Goal: Task Accomplishment & Management: Complete application form

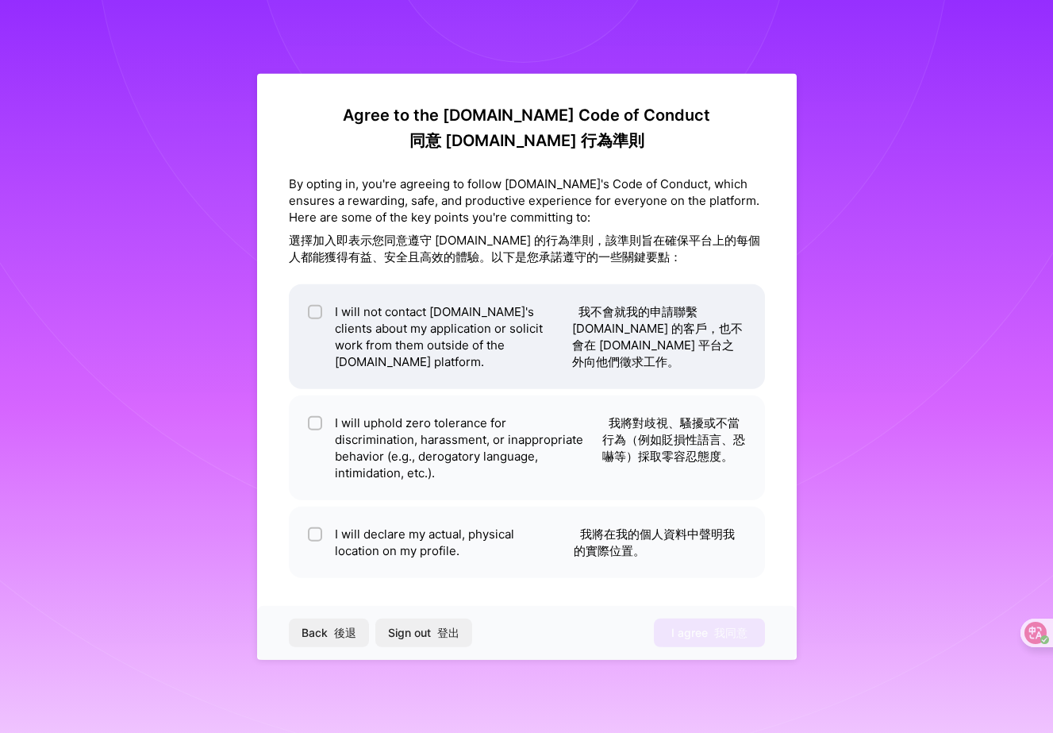
click at [657, 329] on font "我不會就我的申請聯繫 [DOMAIN_NAME] 的客戶，也不會在 [DOMAIN_NAME] 平台之外向他們徵求工作。" at bounding box center [657, 335] width 171 height 65
checkbox input "true"
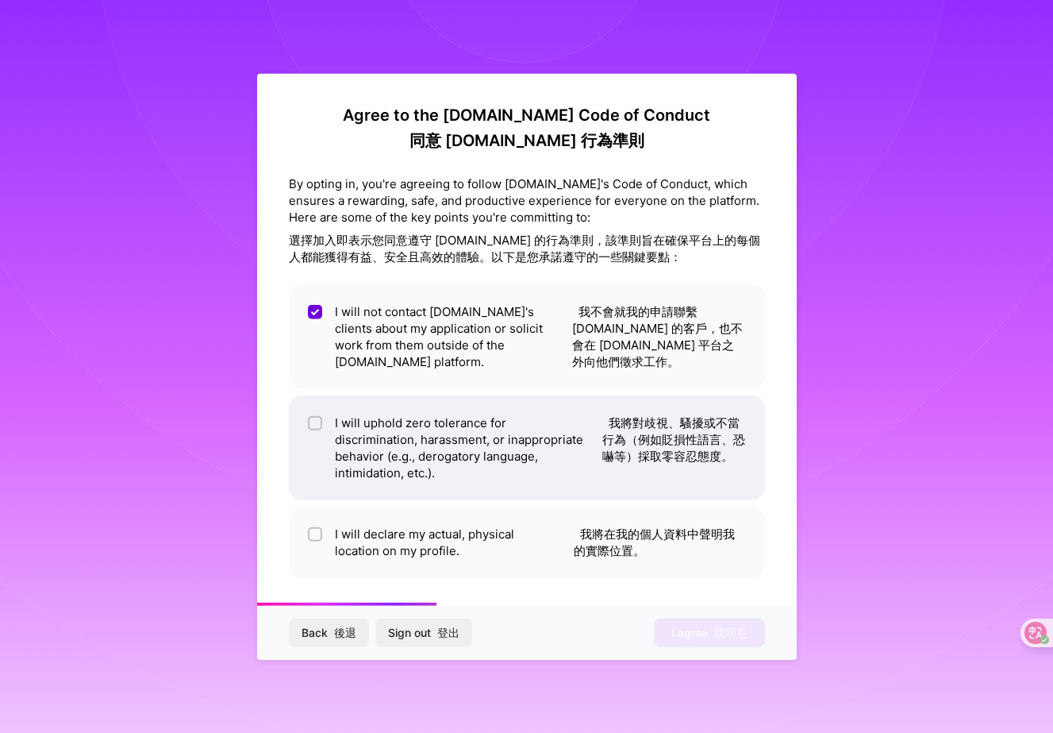
click at [638, 415] on li "I will uphold zero tolerance for discrimination, harassment, or inappropriate b…" at bounding box center [527, 447] width 476 height 105
checkbox input "true"
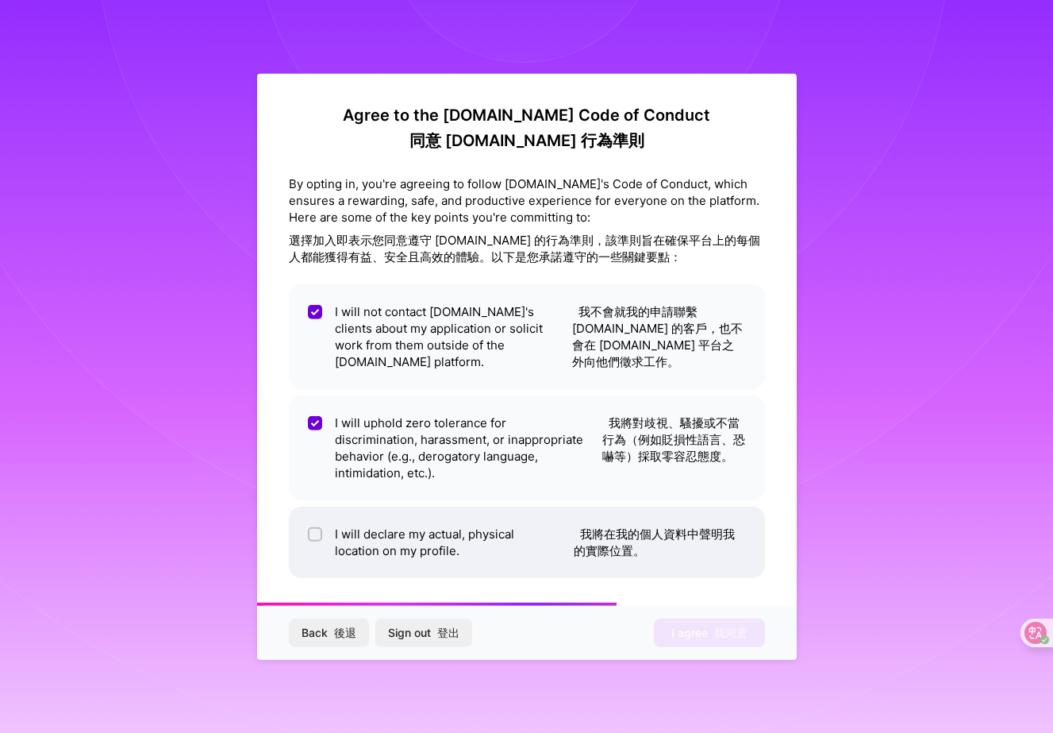
click at [628, 512] on li "I will declare my actual, physical location on my profile. 我將在我的個人資料中聲明我的實際位置。" at bounding box center [527, 541] width 476 height 71
checkbox input "true"
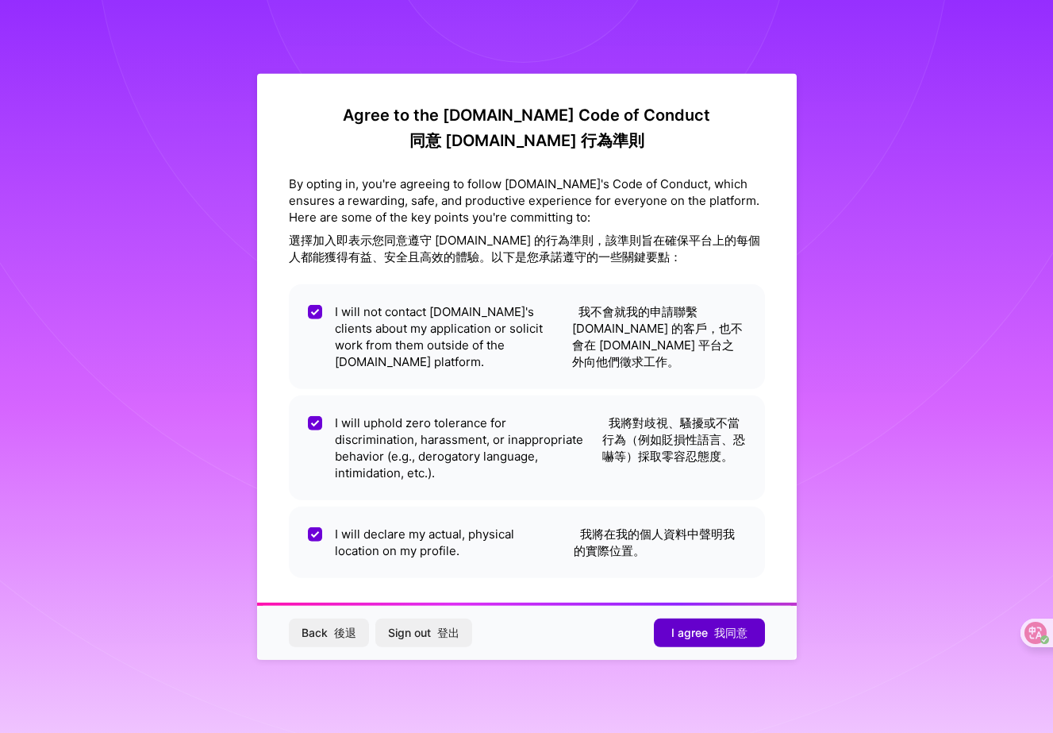
click at [690, 625] on span "I agree 我同意" at bounding box center [710, 633] width 76 height 16
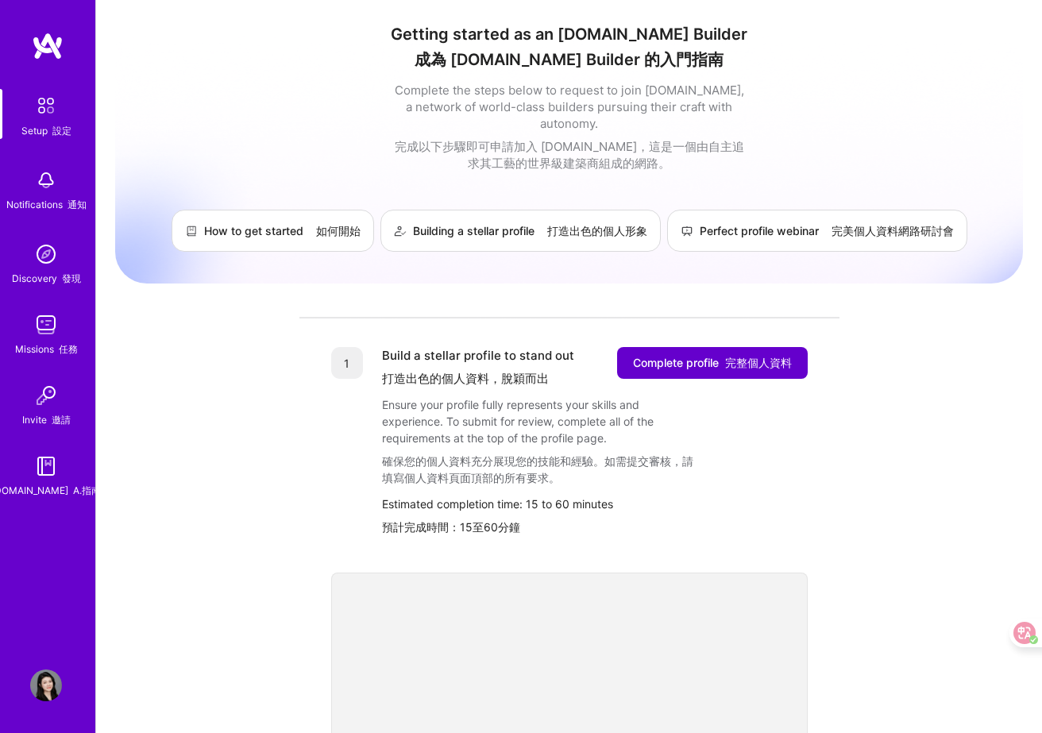
click at [770, 356] on font "完整個人資料" at bounding box center [758, 362] width 67 height 13
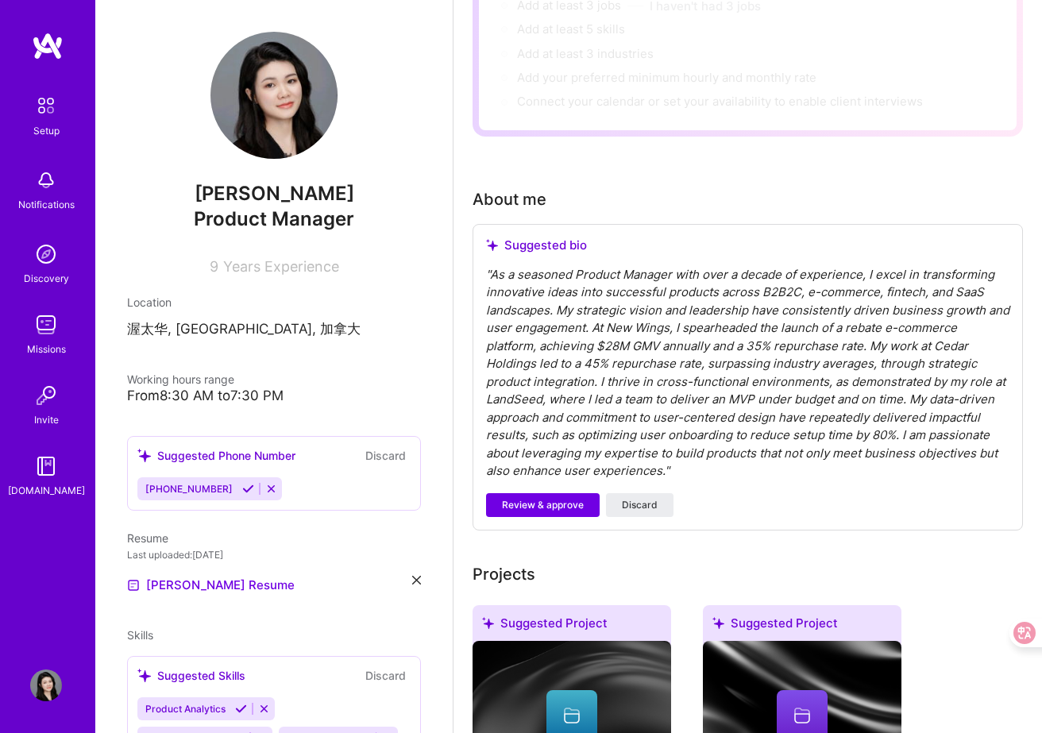
scroll to position [278, 0]
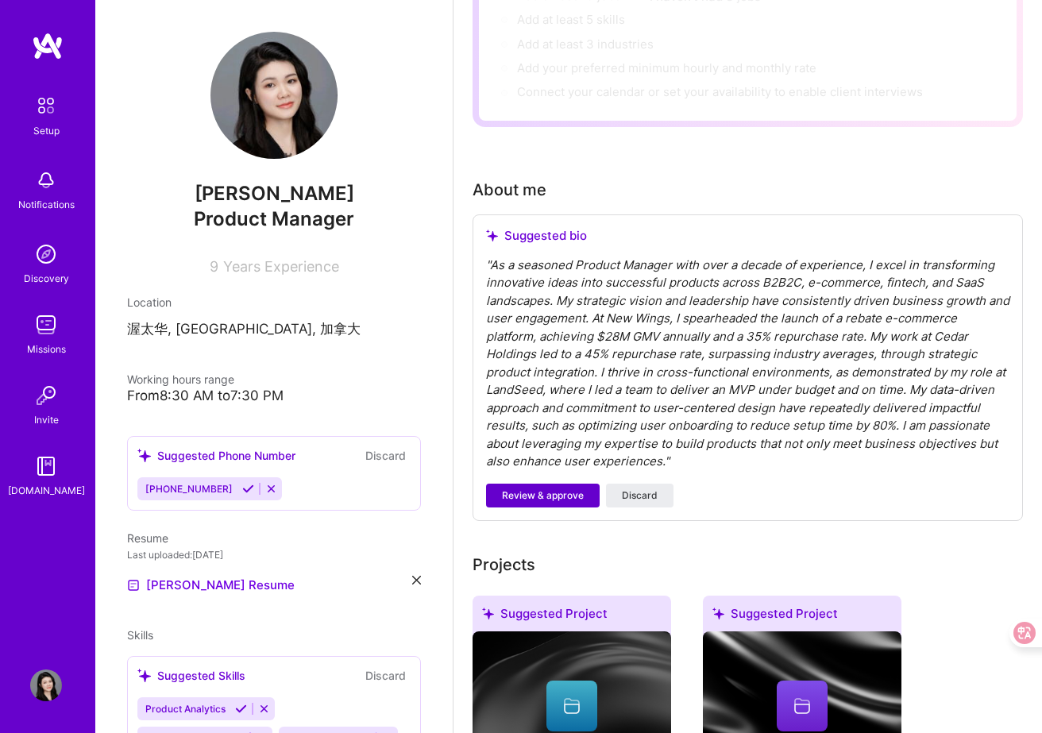
click at [570, 504] on button "Review & approve" at bounding box center [543, 495] width 114 height 24
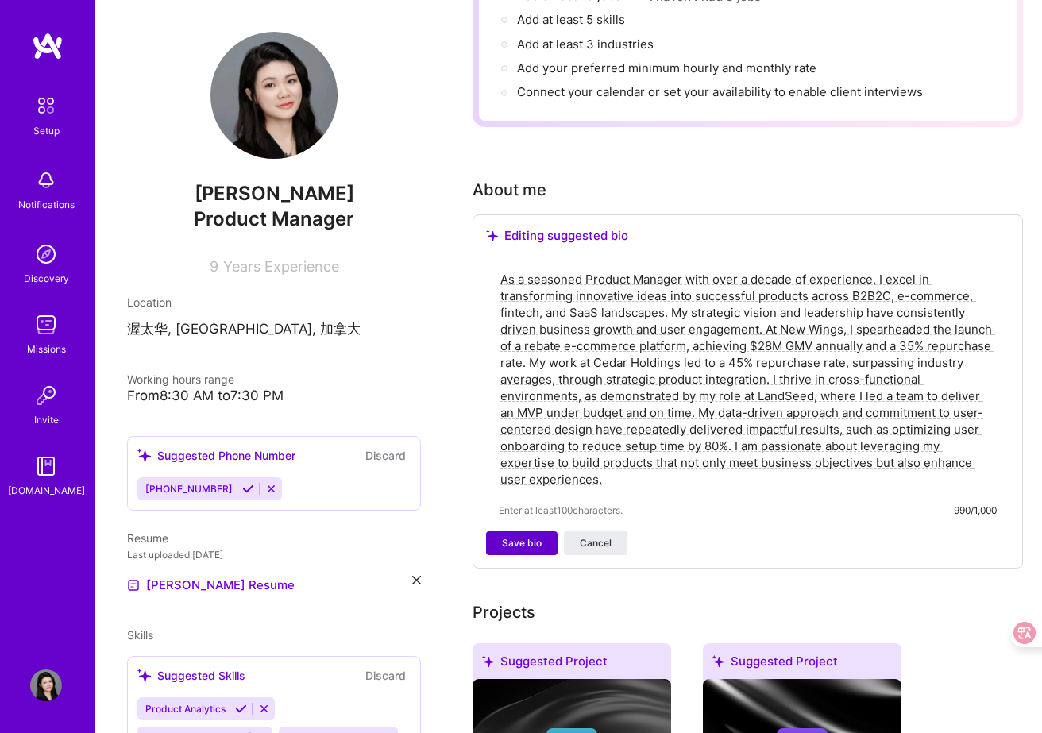
click at [541, 552] on button "Save bio" at bounding box center [521, 543] width 71 height 24
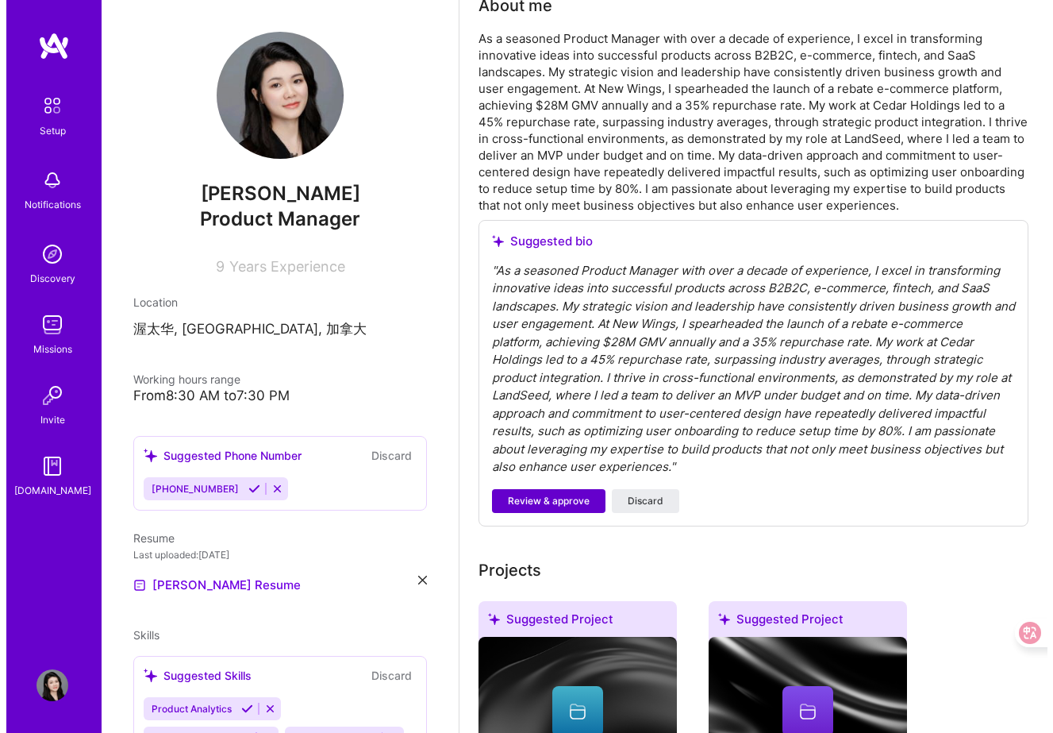
scroll to position [464, 0]
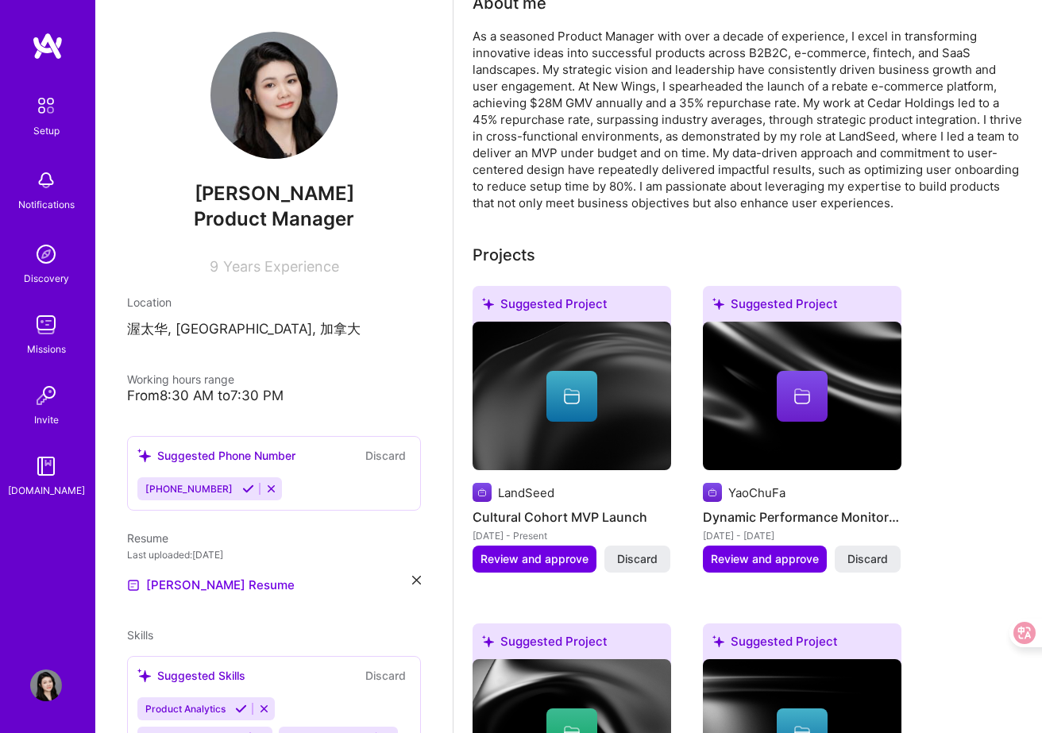
click at [552, 506] on div "LandSeed Cultural Cohort MVP Launch [DATE] - Present" at bounding box center [571, 513] width 198 height 61
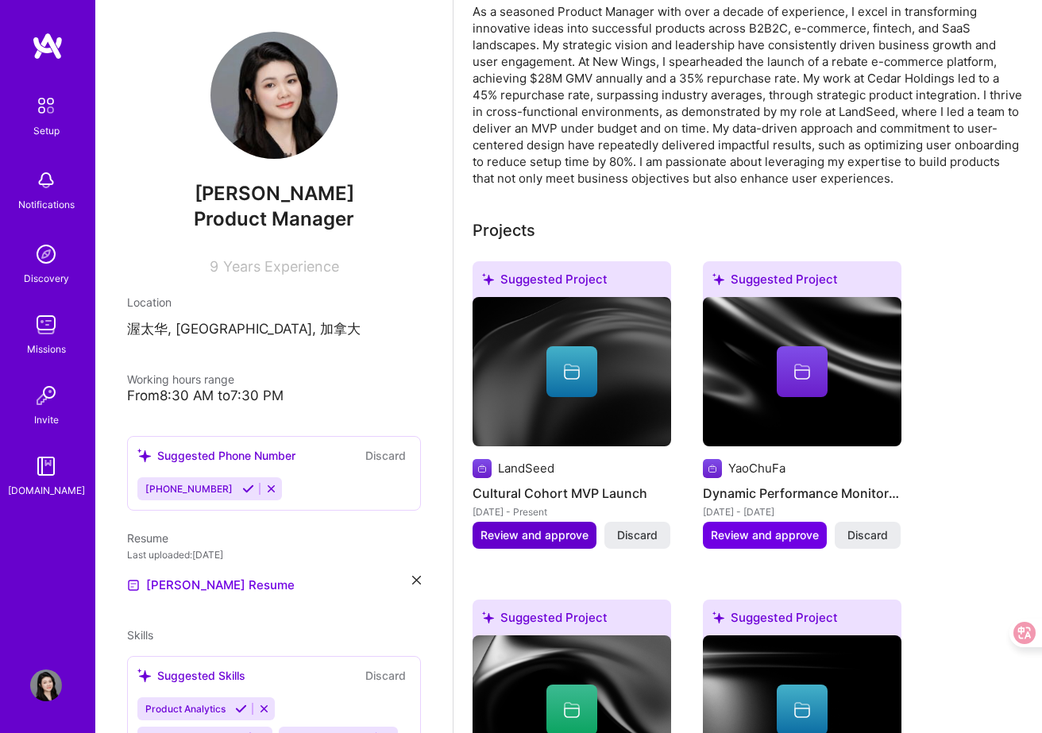
click at [553, 538] on span "Review and approve" at bounding box center [534, 535] width 108 height 16
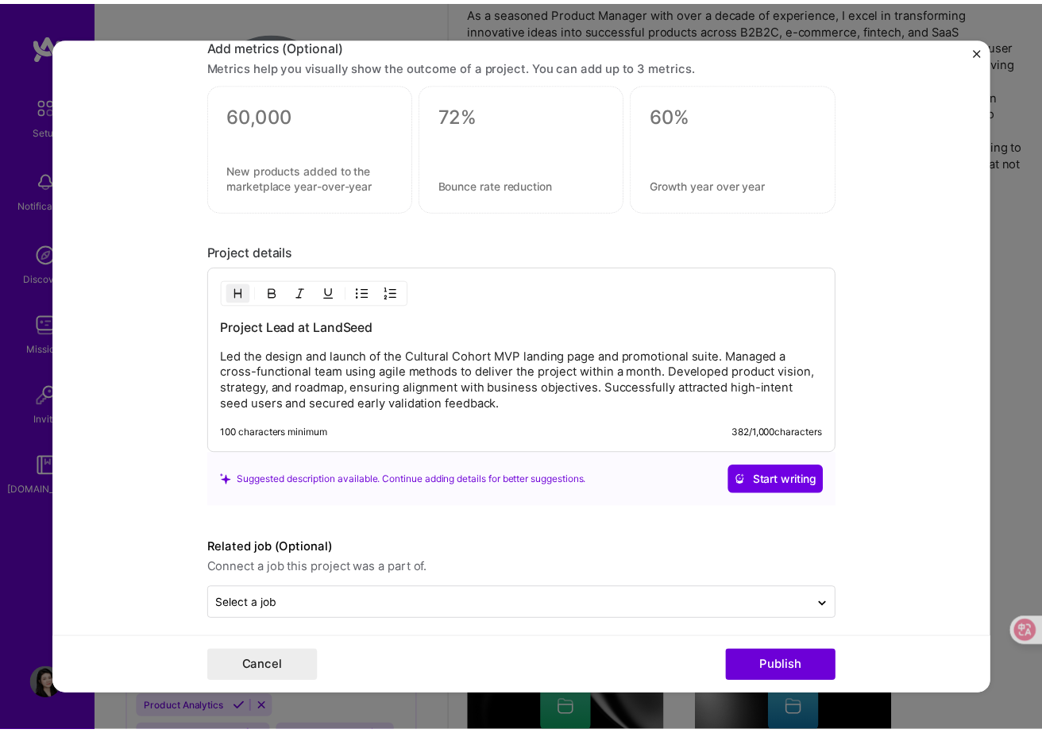
scroll to position [1245, 0]
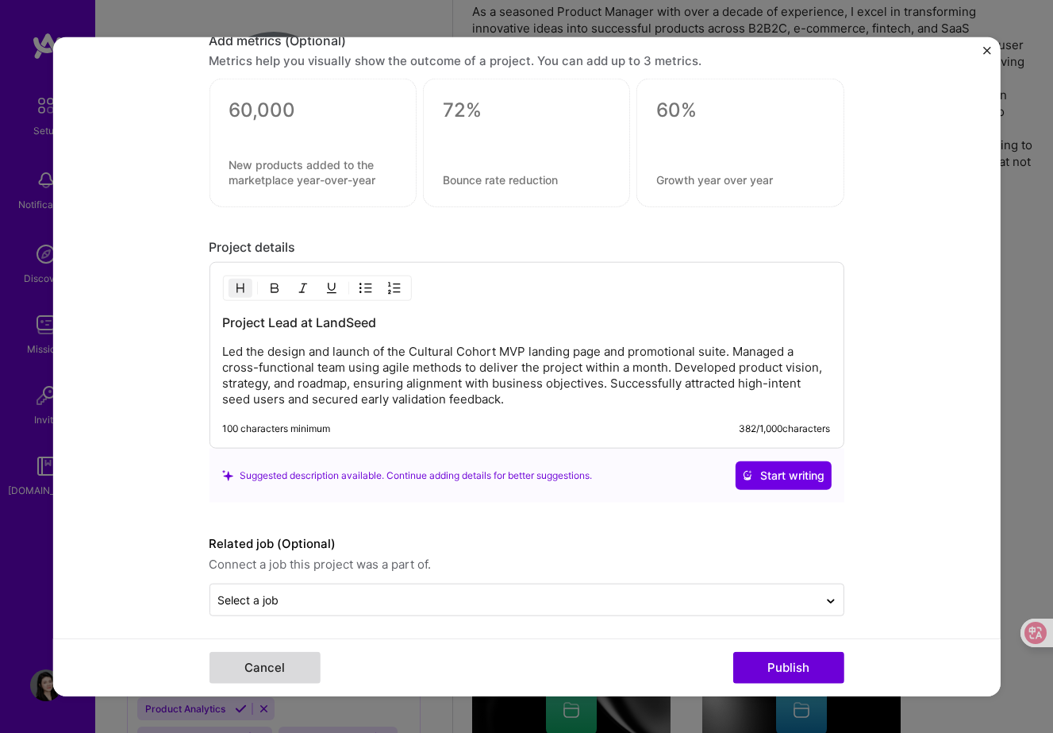
click at [298, 671] on button "Cancel" at bounding box center [264, 668] width 111 height 32
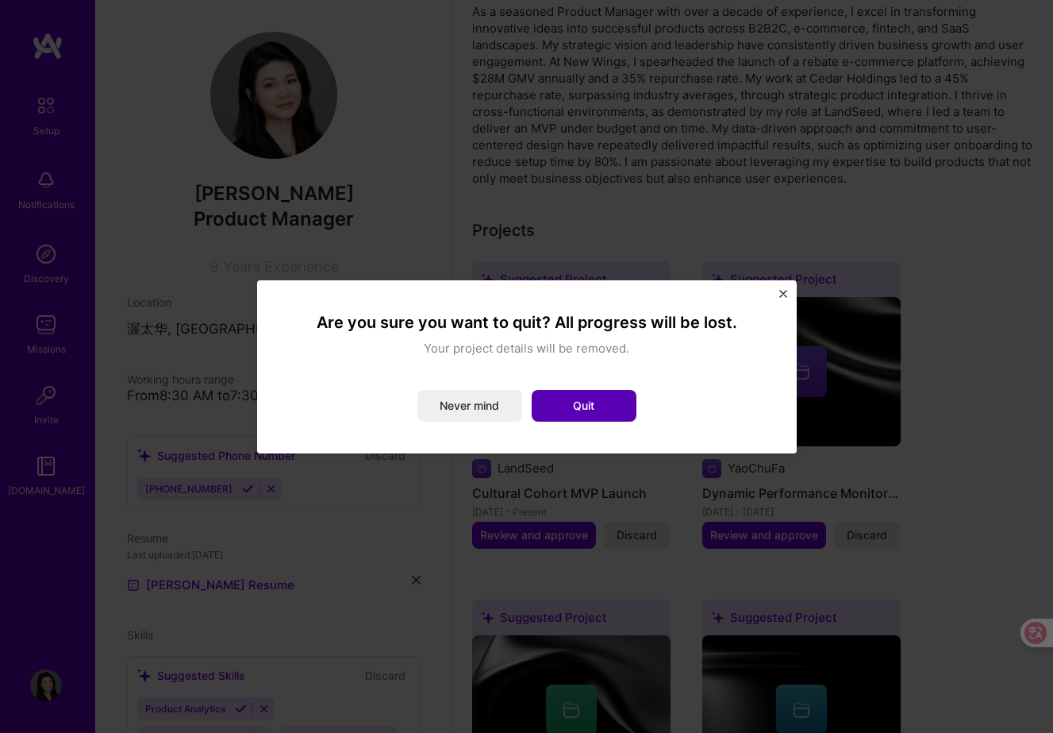
click at [581, 403] on button "Quit" at bounding box center [584, 406] width 105 height 32
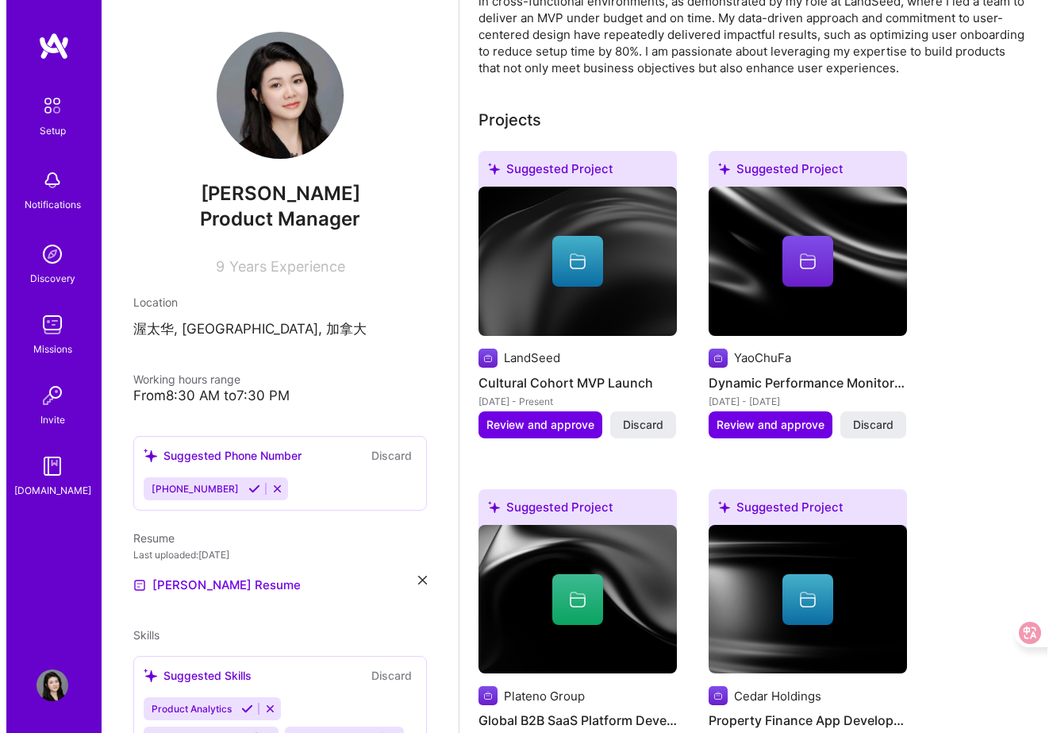
scroll to position [830, 0]
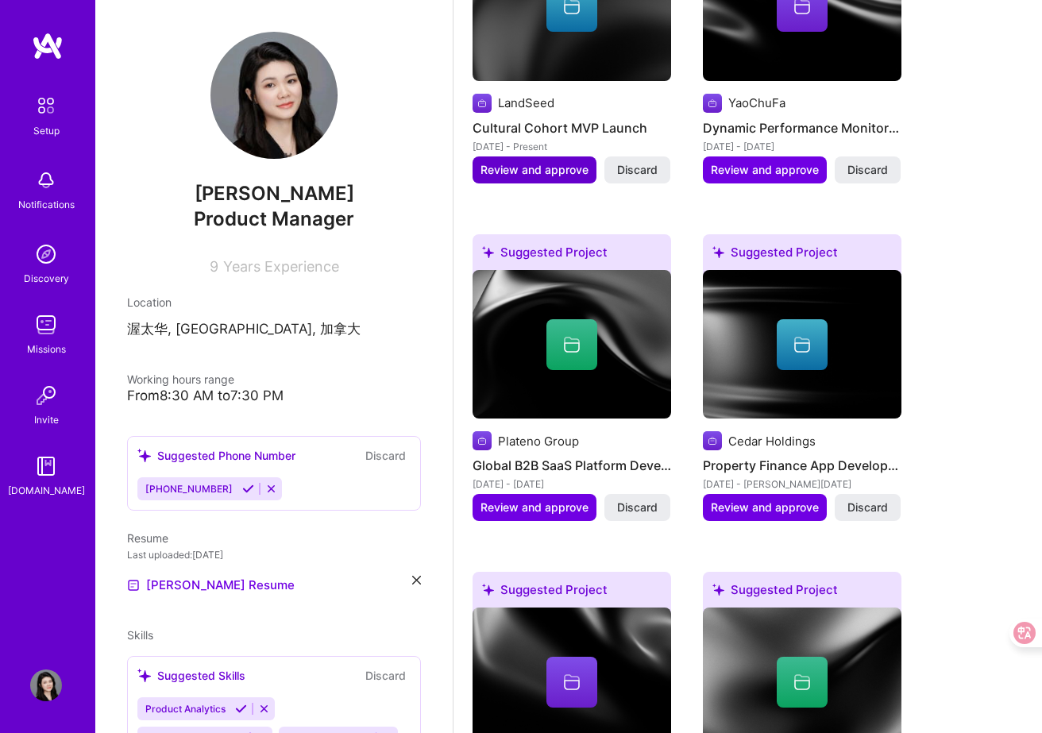
click at [562, 168] on span "Review and approve" at bounding box center [534, 170] width 108 height 16
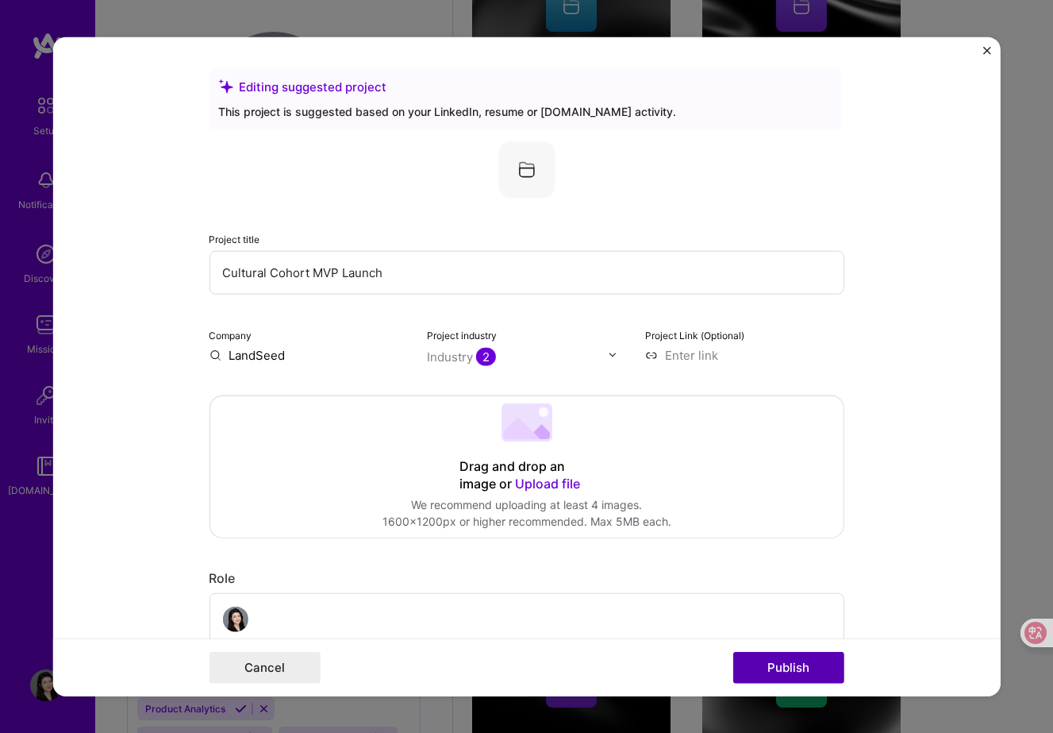
click at [813, 664] on button "Publish" at bounding box center [788, 668] width 111 height 32
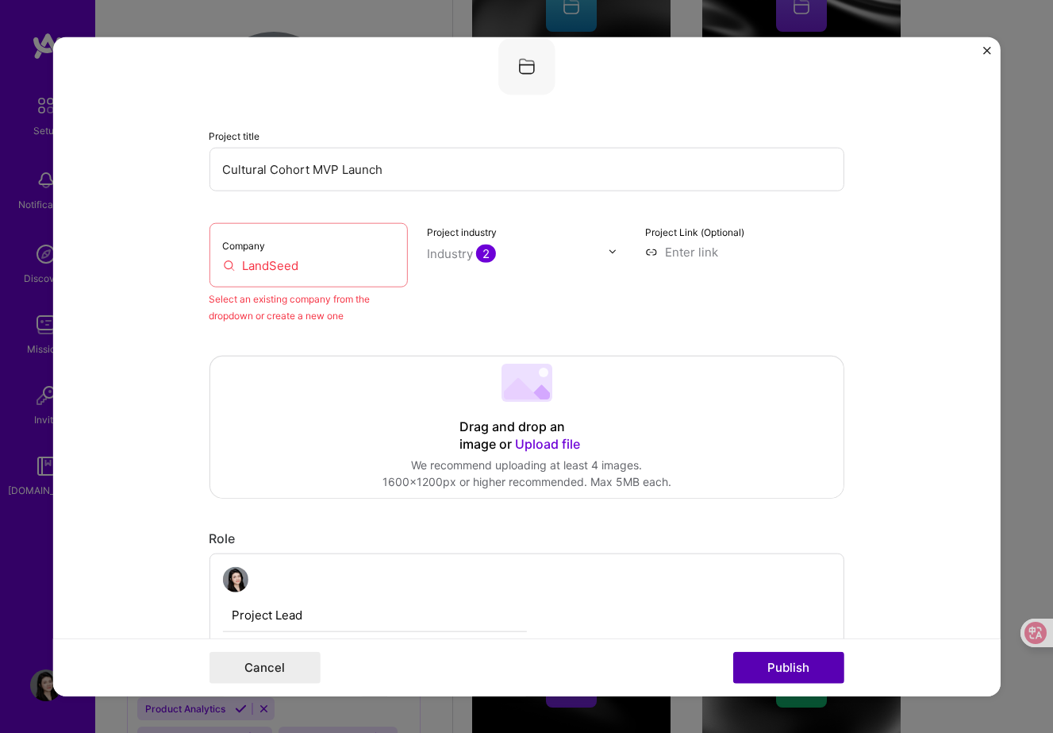
scroll to position [104, 0]
click at [323, 264] on input "LandSeed" at bounding box center [308, 264] width 172 height 17
click at [322, 297] on div "Select an existing company from the dropdown or create a new one" at bounding box center [308, 305] width 199 height 33
click at [988, 52] on img "Close" at bounding box center [988, 50] width 8 height 8
